Goal: Transaction & Acquisition: Purchase product/service

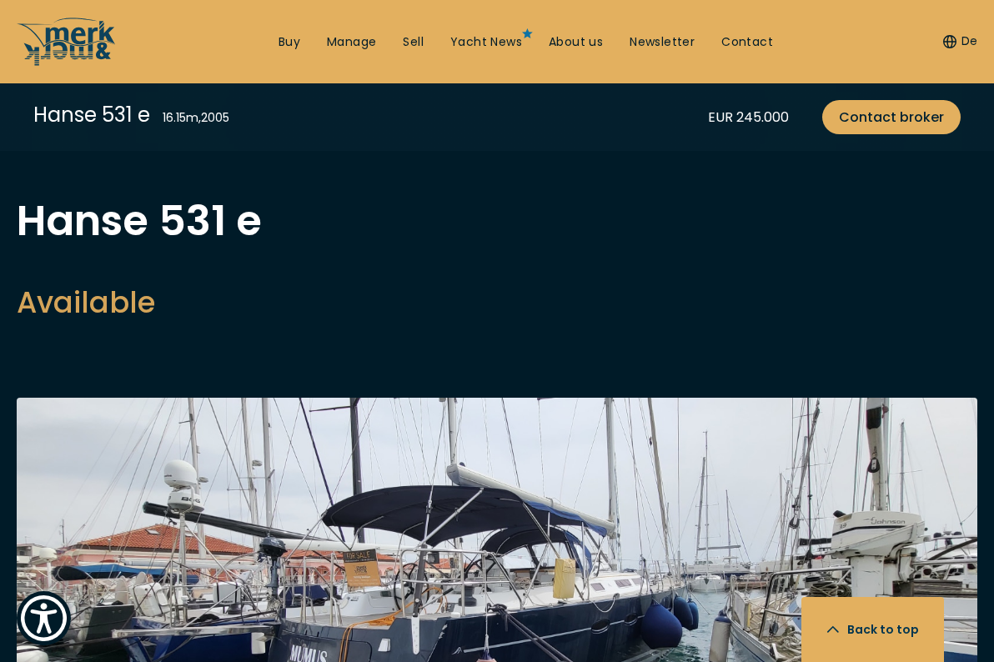
click at [292, 45] on link "Buy" at bounding box center [290, 42] width 22 height 17
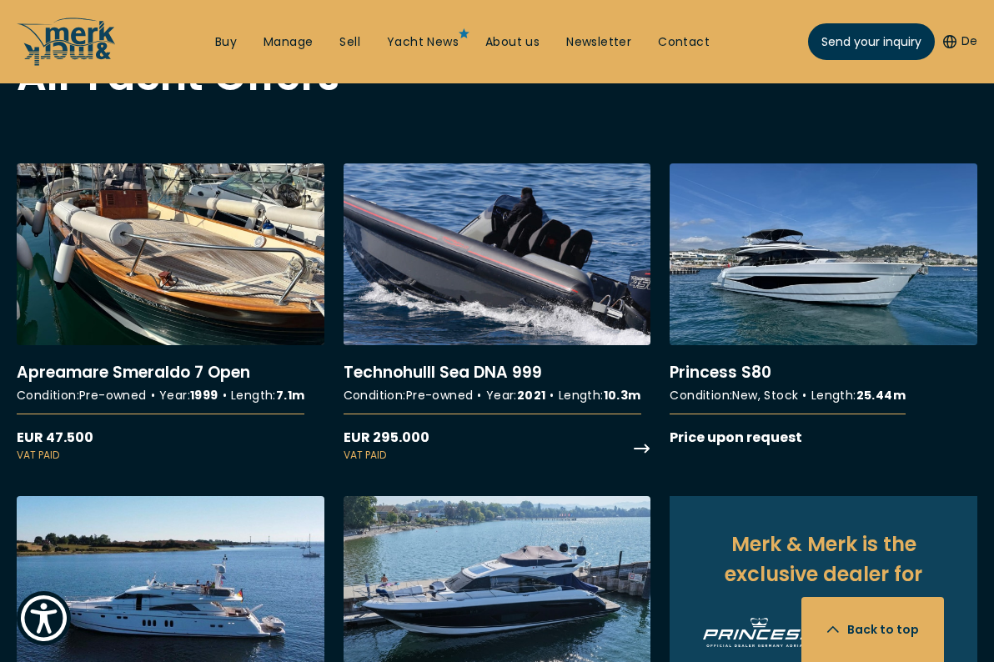
scroll to position [1548, 0]
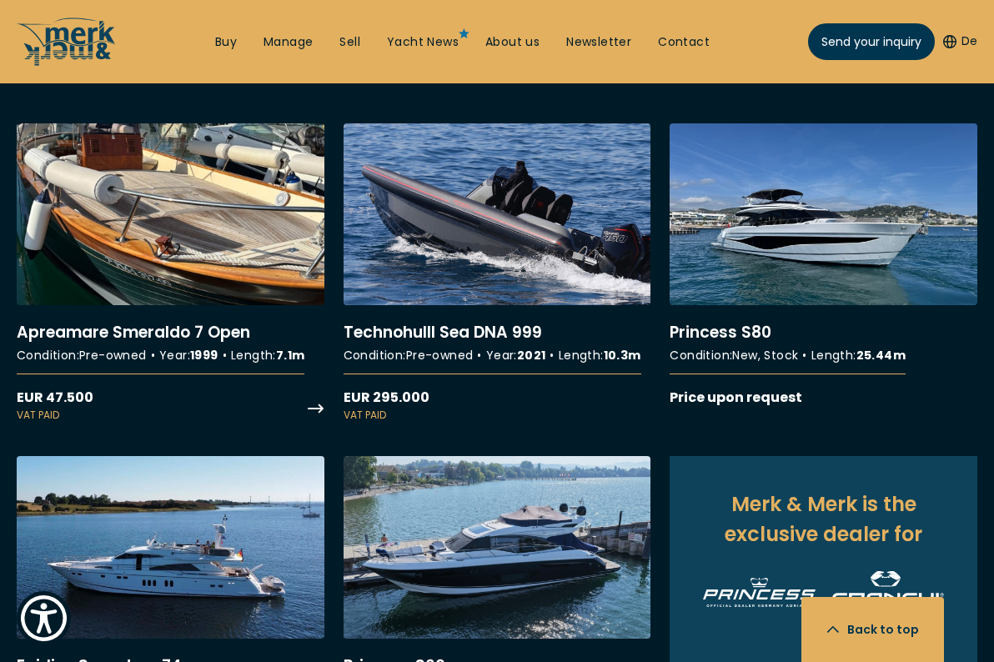
click at [203, 272] on link "More details about Apreamare Smeraldo 7 Open" at bounding box center [171, 273] width 308 height 300
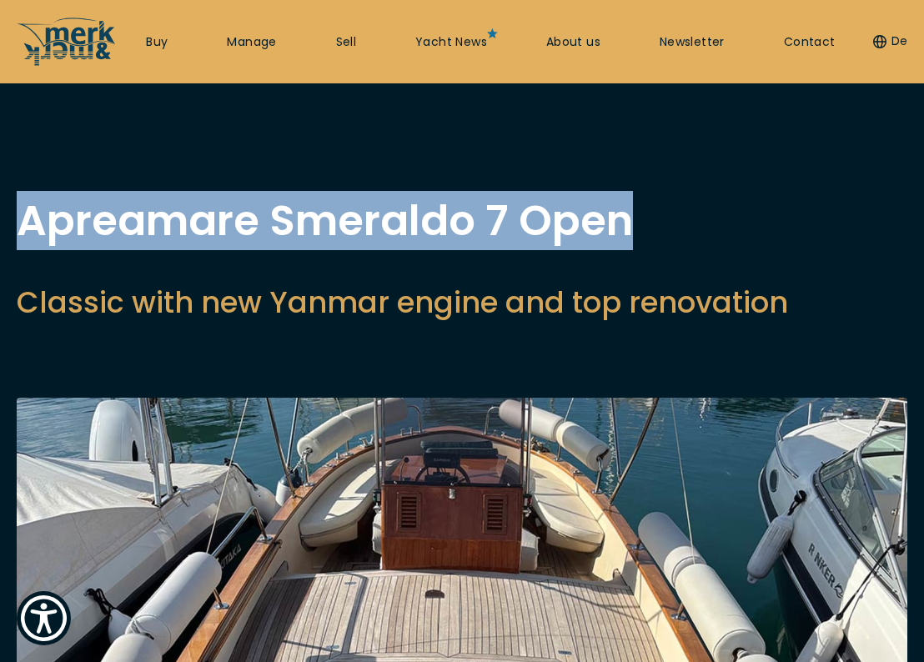
drag, startPoint x: 600, startPoint y: 220, endPoint x: 8, endPoint y: 224, distance: 592.2
click at [8, 224] on div "Apreamare Smeraldo 7 Open Classic with new Yanmar engine and top renovation EUR…" at bounding box center [462, 265] width 924 height 131
copy h1 "Apreamare Smeraldo 7 Open"
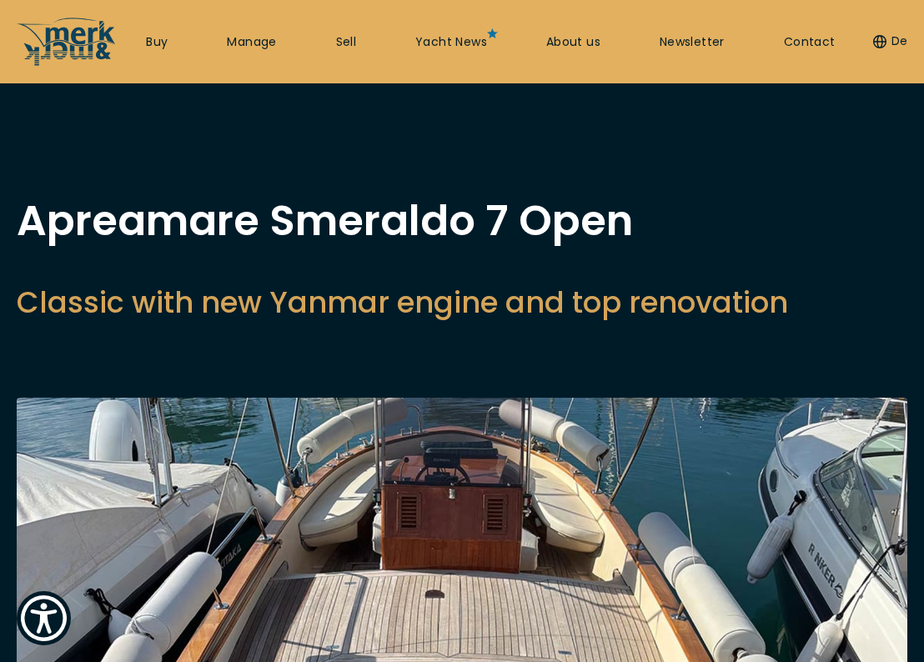
click at [416, 297] on h2 "Classic with new Yanmar engine and top renovation" at bounding box center [402, 302] width 771 height 41
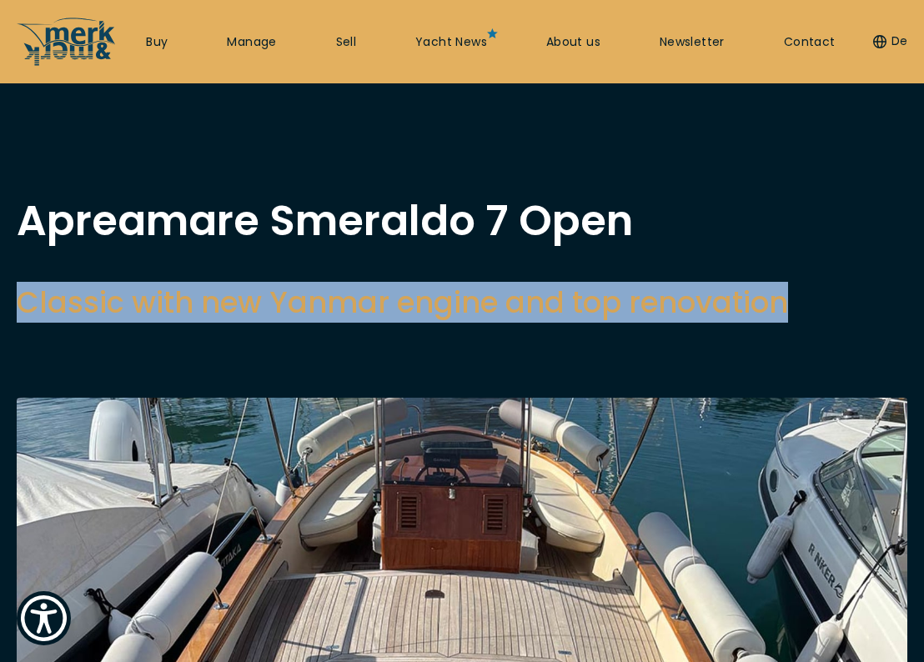
drag, startPoint x: 23, startPoint y: 299, endPoint x: 781, endPoint y: 312, distance: 759.1
click at [781, 312] on h2 "Classic with new Yanmar engine and top renovation" at bounding box center [402, 302] width 771 height 41
copy h2 "Classic with new Yanmar engine and top renovation"
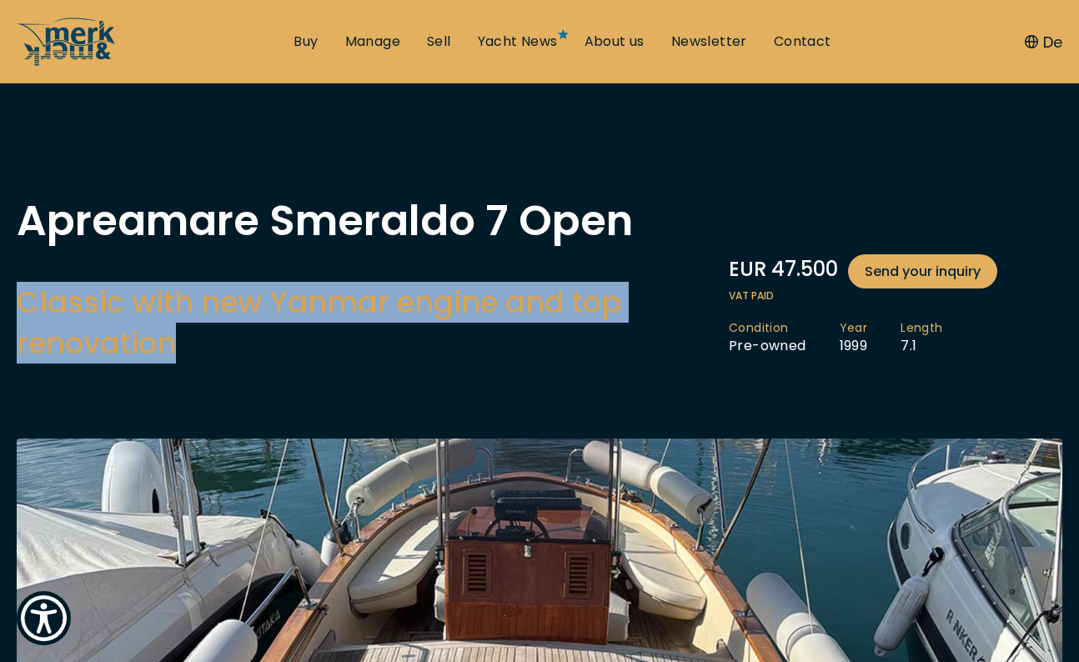
click at [683, 339] on h2 "Classic with new Yanmar engine and top renovation" at bounding box center [365, 323] width 696 height 82
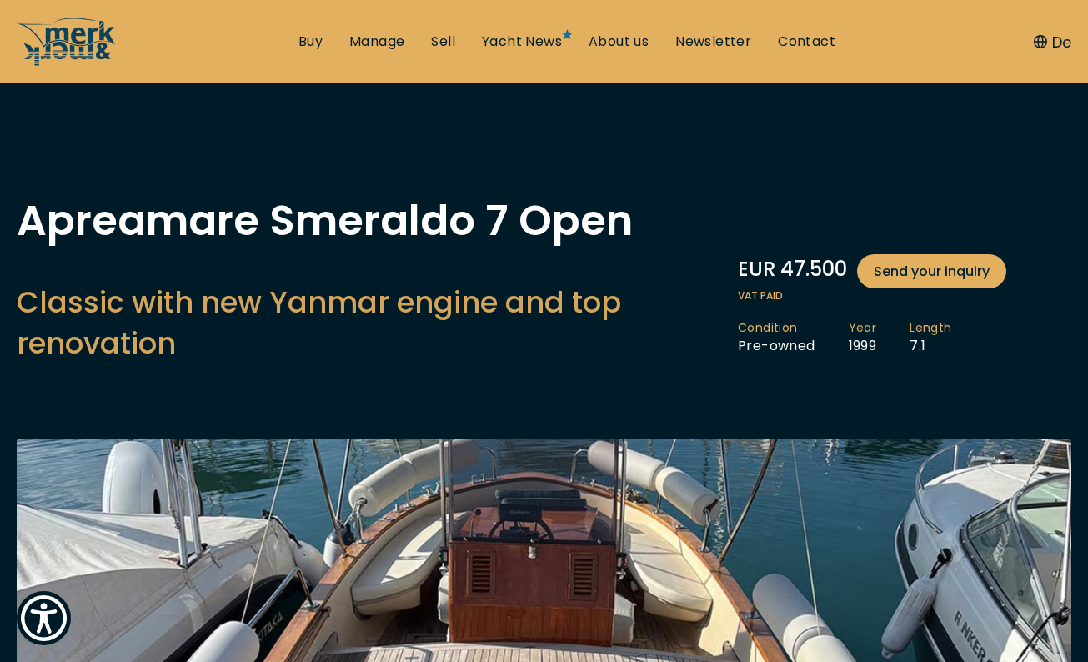
click at [712, 205] on h1 "Apreamare Smeraldo 7 Open" at bounding box center [369, 221] width 705 height 42
